Goal: Task Accomplishment & Management: Manage account settings

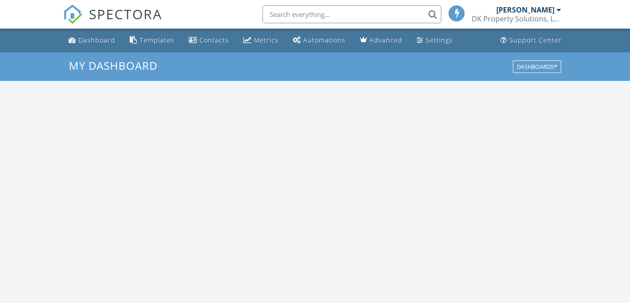
scroll to position [827, 644]
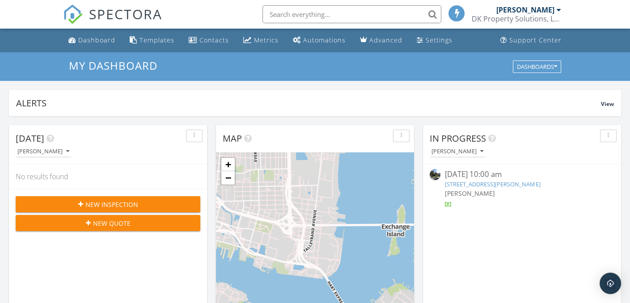
click at [490, 184] on link "11 Hildreth Dr, St. Augustine, FL 32084" at bounding box center [492, 184] width 95 height 8
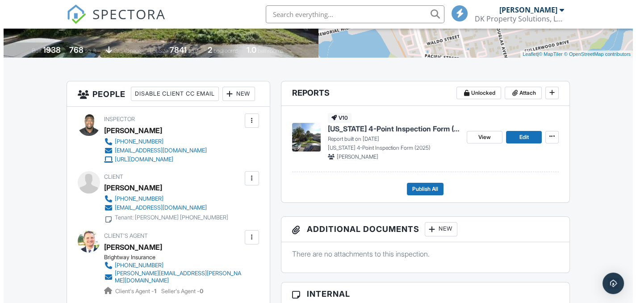
scroll to position [179, 0]
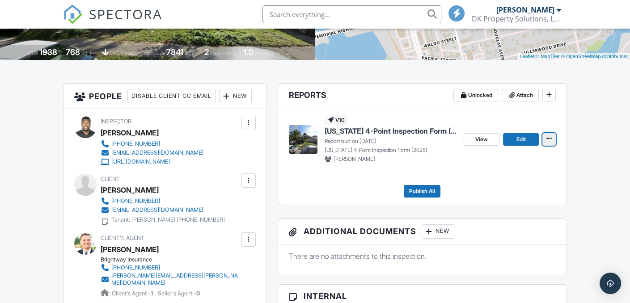
click at [546, 140] on icon at bounding box center [548, 138] width 5 height 6
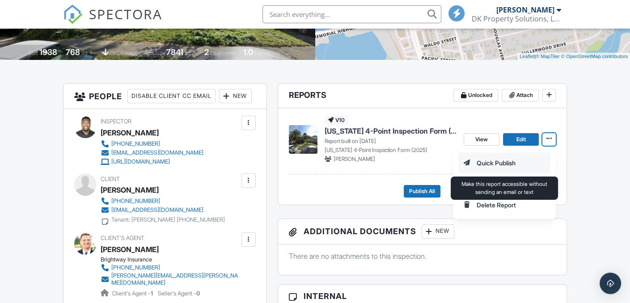
click at [507, 161] on input "Quick Publish" at bounding box center [504, 163] width 91 height 20
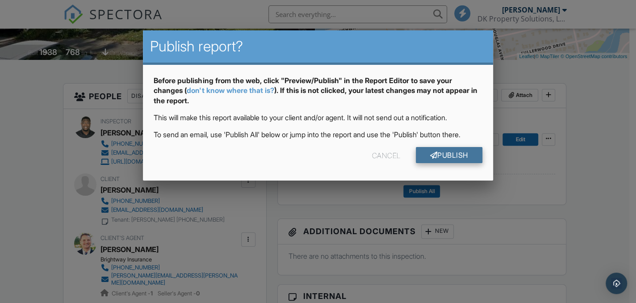
click at [459, 163] on link "Publish" at bounding box center [449, 155] width 67 height 16
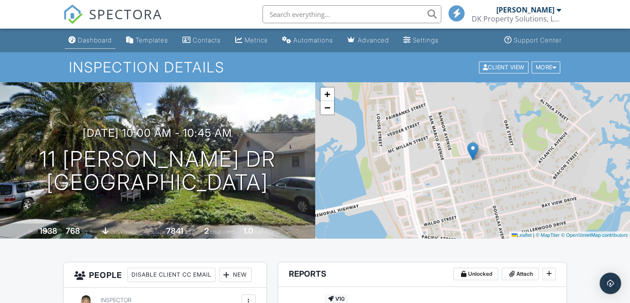
click at [87, 39] on div "Dashboard" at bounding box center [95, 40] width 34 height 8
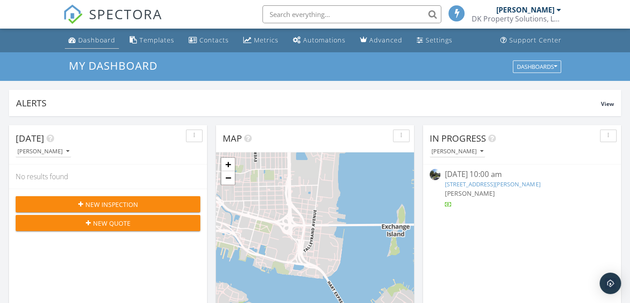
click at [101, 39] on div "Dashboard" at bounding box center [96, 40] width 37 height 8
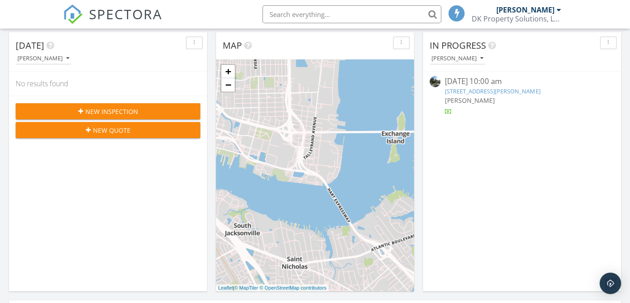
scroll to position [45, 0]
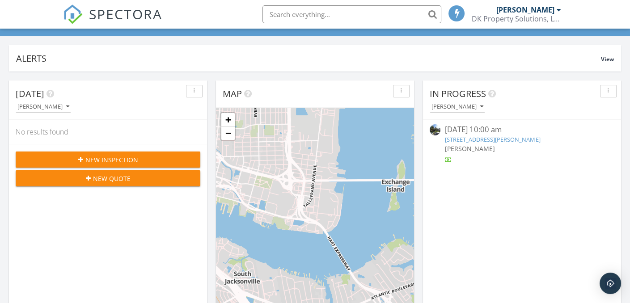
click at [486, 139] on link "11 Hildreth Dr, St. Augustine, FL 32084" at bounding box center [492, 139] width 95 height 8
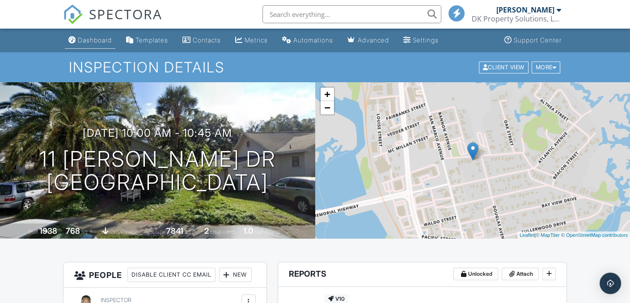
click at [92, 38] on div "Dashboard" at bounding box center [95, 40] width 34 height 8
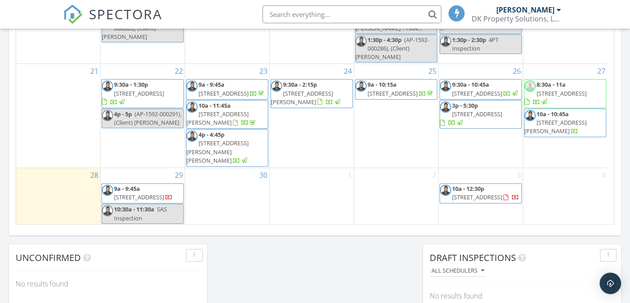
scroll to position [158, 0]
click at [161, 189] on span "9a - 9:45a [STREET_ADDRESS]" at bounding box center [142, 193] width 81 height 17
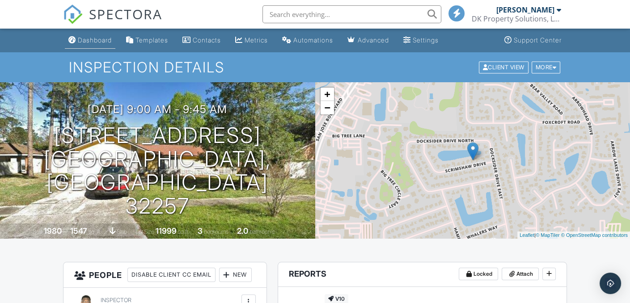
click at [98, 42] on div "Dashboard" at bounding box center [95, 40] width 34 height 8
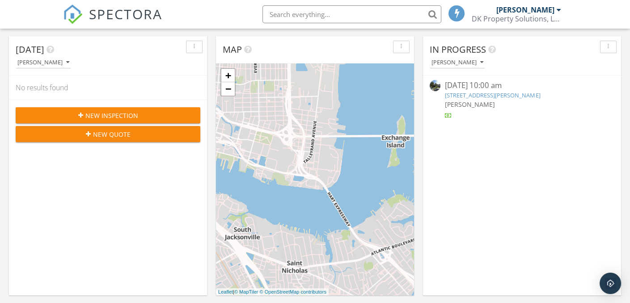
scroll to position [89, 0]
click at [610, 47] on div "button" at bounding box center [608, 46] width 8 height 6
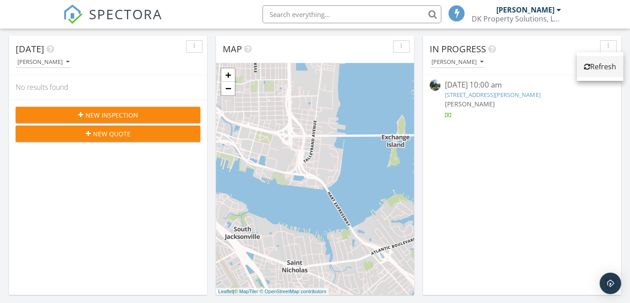
click at [604, 66] on div "Refresh" at bounding box center [600, 66] width 32 height 11
click at [606, 48] on div "button" at bounding box center [608, 46] width 8 height 6
click at [604, 67] on div "[PERSON_NAME]" at bounding box center [524, 62] width 191 height 12
click at [606, 42] on button "button" at bounding box center [608, 46] width 17 height 13
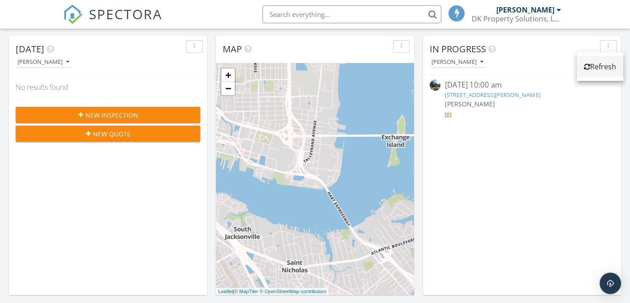
click at [606, 70] on div "Refresh" at bounding box center [600, 66] width 32 height 11
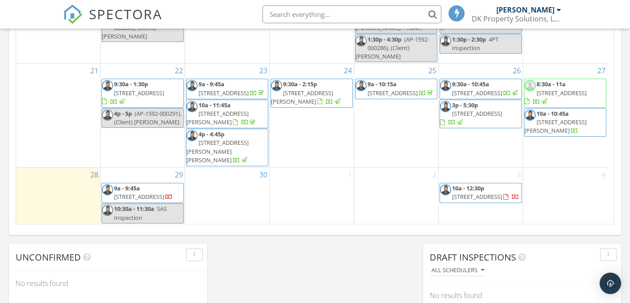
scroll to position [626, 0]
